Goal: Information Seeking & Learning: Learn about a topic

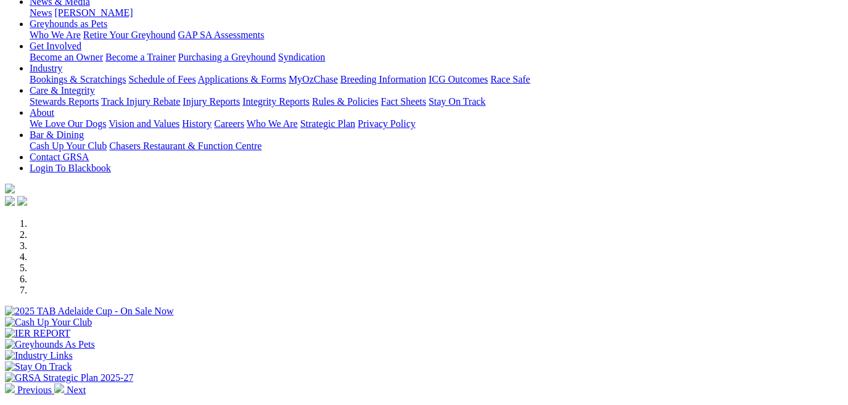
scroll to position [247, 0]
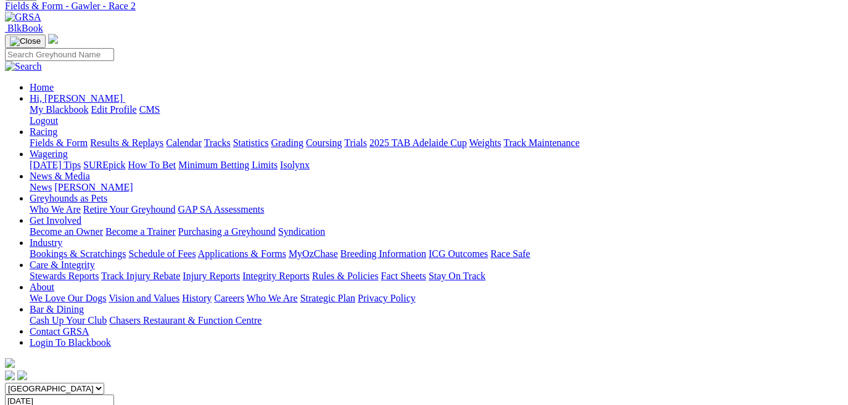
scroll to position [97, 0]
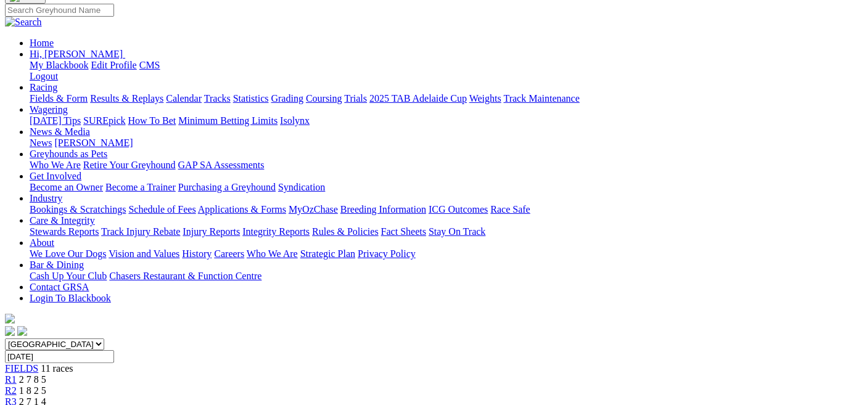
scroll to position [134, 0]
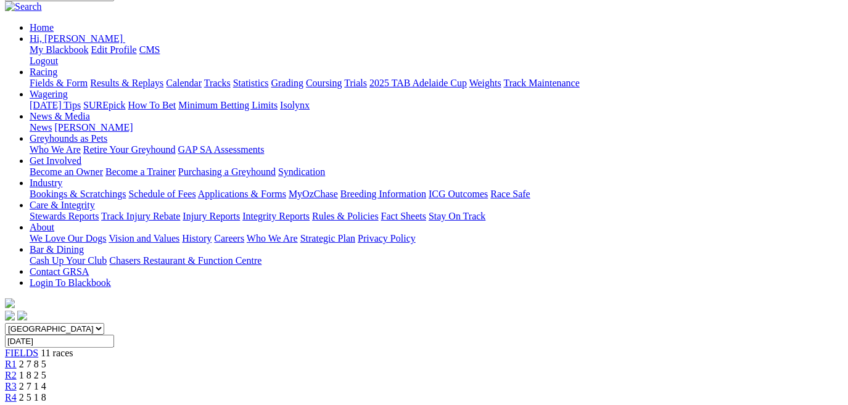
click at [314, 392] on div "R4 2 5 1 8" at bounding box center [424, 397] width 838 height 11
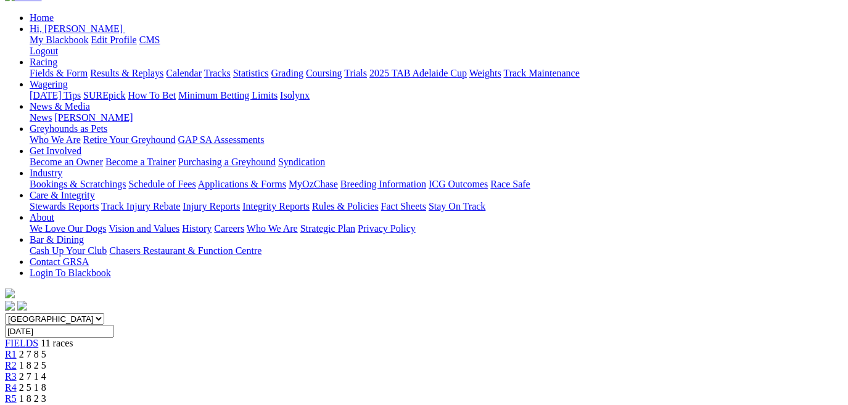
scroll to position [164, 0]
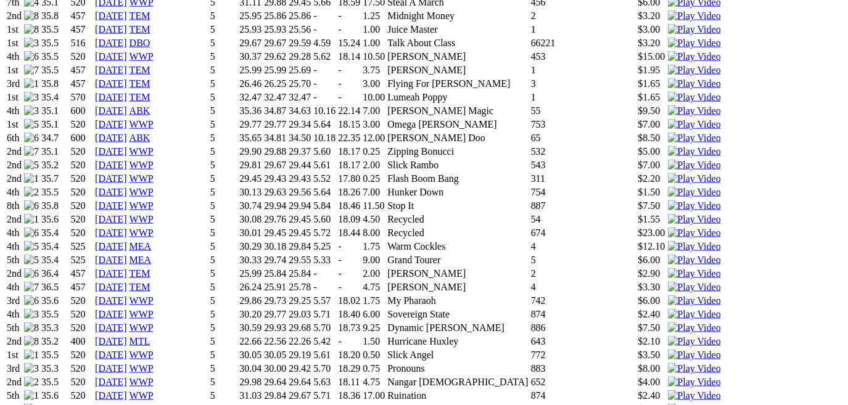
scroll to position [1024, 0]
